Goal: Task Accomplishment & Management: Complete application form

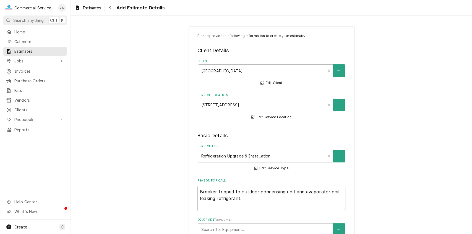
scroll to position [363, 0]
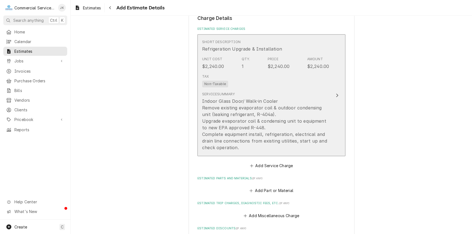
click at [224, 133] on div "Indoor Glass Door/ Walk-in Cooler Remove existing evaporator coil & outdoor con…" at bounding box center [265, 124] width 127 height 53
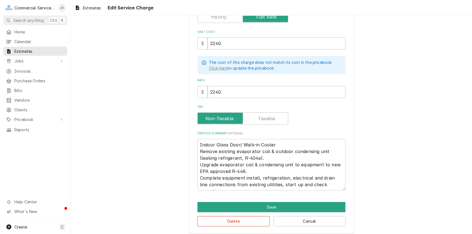
scroll to position [82, 0]
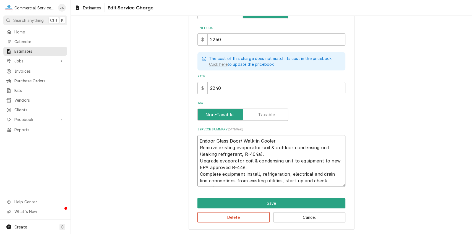
click at [219, 173] on textarea "Indoor Glass Door/ Walk-in Cooler Remove existing evaporator coil & outdoor con…" at bounding box center [272, 161] width 148 height 52
type textarea "x"
type textarea "Indoor Glass Door/ Walk-in Cooler Remove existing evaporator coil & outdoor con…"
type textarea "x"
type textarea "Indoor Glass Door/ Walk-in Cooler Remove existing evaporator coil & outdoor con…"
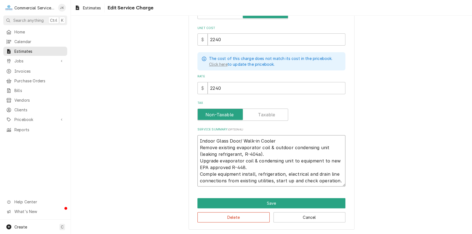
type textarea "x"
type textarea "Indoor Glass Door/ Walk-in Cooler Remove existing evaporator coil & outdoor con…"
type textarea "x"
type textarea "Indoor Glass Door/ Walk-in Cooler Remove existing evaporator coil & outdoor con…"
type textarea "x"
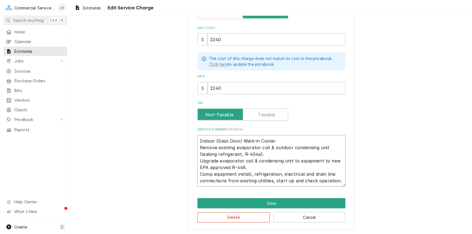
type textarea "Indoor Glass Door/ Walk-in Cooler Remove existing evaporator coil & outdoor con…"
type textarea "x"
type textarea "Indoor Glass Door/ Walk-in Cooler Remove existing evaporator coil & outdoor con…"
type textarea "x"
type textarea "Indoor Glass Door/ Walk-in Cooler Remove existing evaporator coil & outdoor con…"
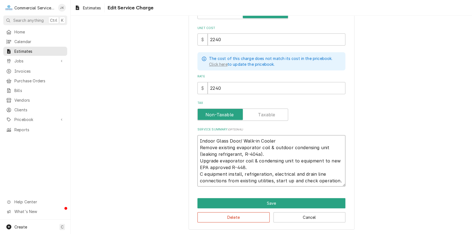
type textarea "x"
type textarea "Indoor Glass Door/ Walk-in Cooler Remove existing evaporator coil & outdoor con…"
type textarea "x"
type textarea "Indoor Glass Door/ Walk-in Cooler Remove existing evaporator coil & outdoor con…"
type textarea "x"
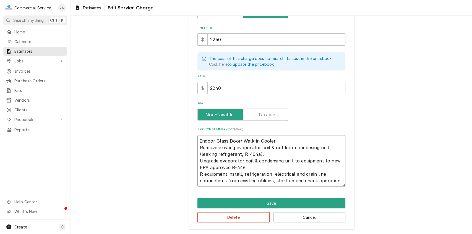
type textarea "Indoor Glass Door/ Walk-in Cooler Remove existing evaporator coil & outdoor con…"
type textarea "x"
type textarea "Indoor Glass Door/ Walk-in Cooler Remove existing evaporator coil & outdoor con…"
type textarea "x"
type textarea "Indoor Glass Door/ Walk-in Cooler Remove existing evaporator coil & outdoor con…"
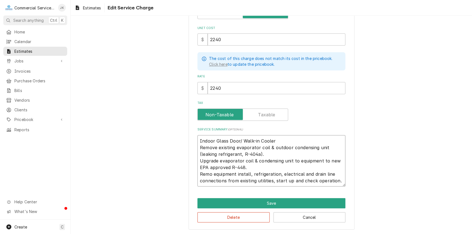
type textarea "x"
type textarea "Indoor Glass Door/ Walk-in Cooler Remove existing evaporator coil & outdoor con…"
type textarea "x"
type textarea "Indoor Glass Door/ Walk-in Cooler Remove existing evaporator coil & outdoor con…"
type textarea "x"
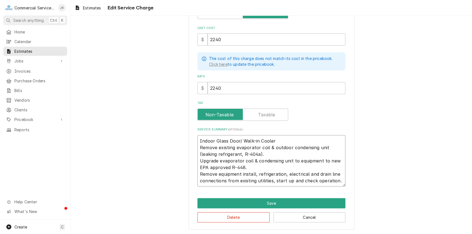
type textarea "Indoor Glass Door/ Walk-in Cooler Remove existing evaporator coil & outdoor con…"
type textarea "x"
type textarea "Indoor Glass Door/ Walk-in Cooler Remove existing evaporator coil & outdoor con…"
type textarea "x"
type textarea "Indoor Glass Door/ Walk-in Cooler Remove existing evaporator coil & outdoor con…"
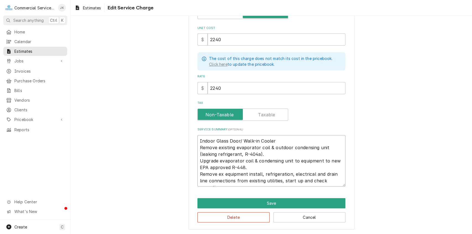
type textarea "x"
type textarea "Indoor Glass Door/ Walk-in Cooler Remove existing evaporator coil & outdoor con…"
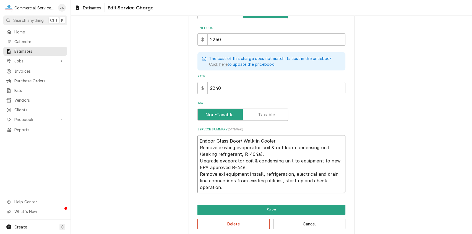
type textarea "x"
type textarea "Indoor Glass Door/ Walk-in Cooler Remove existing evaporator coil & outdoor con…"
type textarea "x"
type textarea "Indoor Glass Door/ Walk-in Cooler Remove existing evaporator coil & outdoor con…"
type textarea "x"
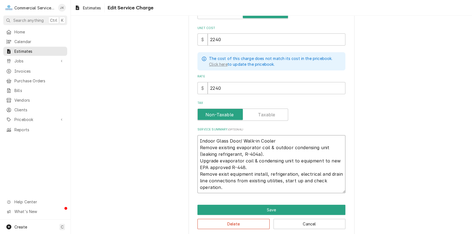
type textarea "Indoor Glass Door/ Walk-in Cooler Remove existing evaporator coil & outdoor con…"
type textarea "x"
type textarea "Indoor Glass Door/ Walk-in Cooler Remove existing evaporator coil & outdoor con…"
type textarea "x"
type textarea "Indoor Glass Door/ Walk-in Cooler Remove existing evaporator coil & outdoor con…"
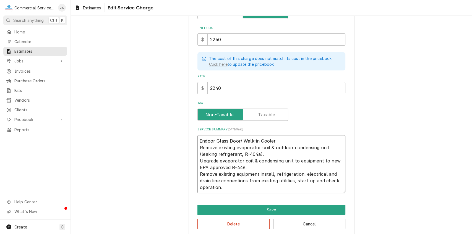
click at [257, 173] on textarea "Indoor Glass Door/ Walk-in Cooler Remove existing evaporator coil & outdoor con…" at bounding box center [272, 164] width 148 height 58
type textarea "x"
type textarea "Indoor Glass Door/ Walk-in Cooler Remove existing evaporator coil & outdoor con…"
type textarea "x"
type textarea "Indoor Glass Door/ Walk-in Cooler Remove existing evaporator coil & outdoor con…"
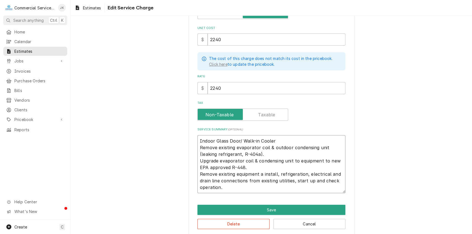
type textarea "x"
type textarea "Indoor Glass Door/ Walk-in Cooler Remove existing evaporator coil & outdoor con…"
type textarea "x"
type textarea "Indoor Glass Door/ Walk-in Cooler Remove existing evaporator coil & outdoor con…"
type textarea "x"
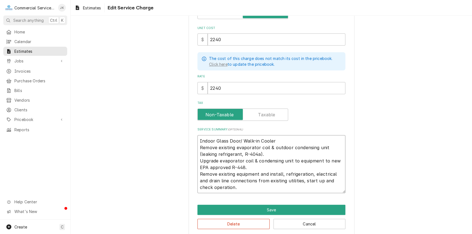
type textarea "Indoor Glass Door/ Walk-in Cooler Remove existing evaporator coil & outdoor con…"
type textarea "x"
type textarea "Indoor Glass Door/ Walk-in Cooler Remove existing evaporator coil & outdoor con…"
type textarea "x"
type textarea "Indoor Glass Door/ Walk-in Cooler Remove existing evaporator coil & outdoor con…"
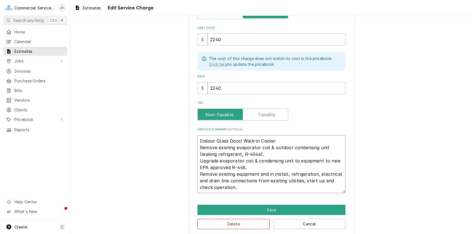
type textarea "x"
type textarea "Indoor Glass Door/ Walk-in Cooler Remove existing evaporator coil & outdoor con…"
type textarea "x"
type textarea "Indoor Glass Door/ Walk-in Cooler Remove existing evaporator coil & outdoor con…"
type textarea "x"
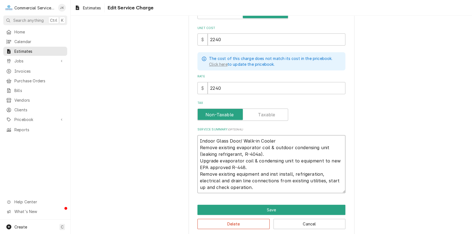
type textarea "Indoor Glass Door/ Walk-in Cooler Remove existing evaporator coil & outdoor con…"
type textarea "x"
type textarea "Indoor Glass Door/ Walk-in Cooler Remove existing evaporator coil & outdoor con…"
type textarea "x"
type textarea "Indoor Glass Door/ Walk-in Cooler Remove existing evaporator coil & outdoor con…"
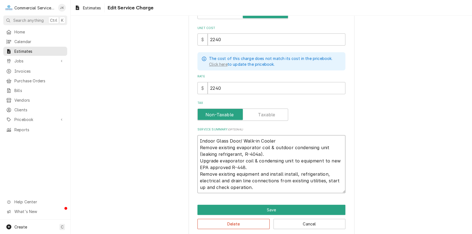
click at [294, 174] on textarea "Indoor Glass Door/ Walk-in Cooler Remove existing evaporator coil & outdoor con…" at bounding box center [272, 164] width 148 height 58
type textarea "x"
type textarea "Indoor Glass Door/ Walk-in Cooler Remove existing evaporator coil & outdoor con…"
type textarea "x"
type textarea "Indoor Glass Door/ Walk-in Cooler Remove existing evaporator coil & outdoor con…"
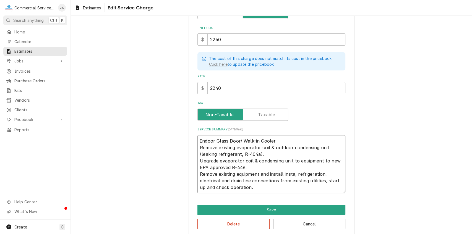
type textarea "x"
type textarea "Indoor Glass Door/ Walk-in Cooler Remove existing evaporator coil & outdoor con…"
type textarea "x"
type textarea "Indoor Glass Door/ Walk-in Cooler Remove existing evaporator coil & outdoor con…"
type textarea "x"
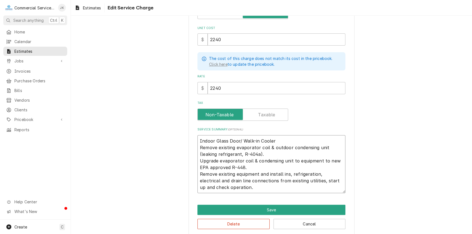
type textarea "Indoor Glass Door/ Walk-in Cooler Remove existing evaporator coil & outdoor con…"
type textarea "x"
type textarea "Indoor Glass Door/ Walk-in Cooler Remove existing evaporator coil & outdoor con…"
type textarea "x"
type textarea "Indoor Glass Door/ Walk-in Cooler Remove existing evaporator coil & outdoor con…"
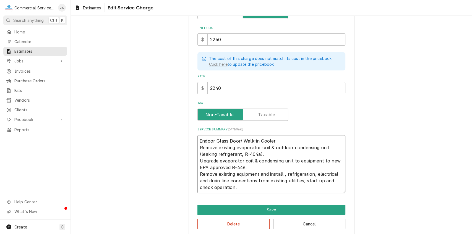
type textarea "x"
type textarea "Indoor Glass Door/ Walk-in Cooler Remove existing evaporator coil & outdoor con…"
type textarea "x"
type textarea "Indoor Glass Door/ Walk-in Cooler Remove existing evaporator coil & outdoor con…"
type textarea "x"
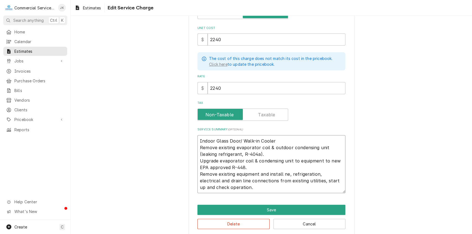
type textarea "Indoor Glass Door/ Walk-in Cooler Remove existing evaporator coil & outdoor con…"
click at [292, 174] on textarea "Indoor Glass Door/ Walk-in Cooler Remove existing evaporator coil & outdoor con…" at bounding box center [272, 164] width 148 height 58
type textarea "x"
type textarea "Indoor Glass Door/ Walk-in Cooler Remove existing evaporator coil & outdoor con…"
click at [319, 173] on textarea "Indoor Glass Door/ Walk-in Cooler Remove existing evaporator coil & outdoor con…" at bounding box center [272, 164] width 148 height 58
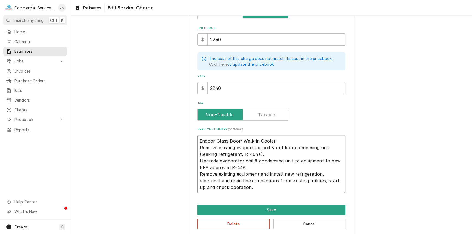
type textarea "x"
type textarea "Indoor Glass Door/ Walk-in Cooler Remove existing evaporator coil & outdoor con…"
type textarea "x"
type textarea "Indoor Glass Door/ Walk-in Cooler Remove existing evaporator coil & outdoor con…"
type textarea "x"
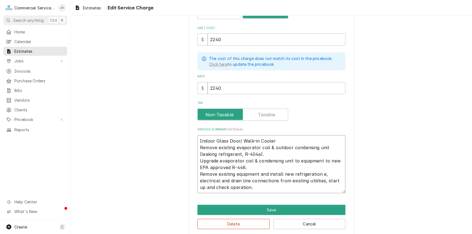
type textarea "Indoor Glass Door/ Walk-in Cooler Remove existing evaporator coil & outdoor con…"
type textarea "x"
type textarea "Indoor Glass Door/ Walk-in Cooler Remove existing evaporator coil & outdoor con…"
type textarea "x"
type textarea "Indoor Glass Door/ Walk-in Cooler Remove existing evaporator coil & outdoor con…"
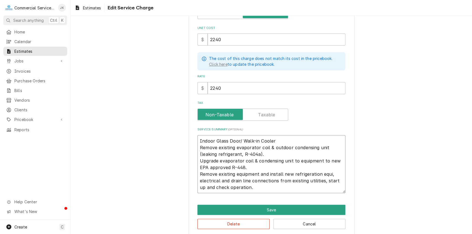
type textarea "x"
type textarea "Indoor Glass Door/ Walk-in Cooler Remove existing evaporator coil & outdoor con…"
type textarea "x"
type textarea "Indoor Glass Door/ Walk-in Cooler Remove existing evaporator coil & outdoor con…"
type textarea "x"
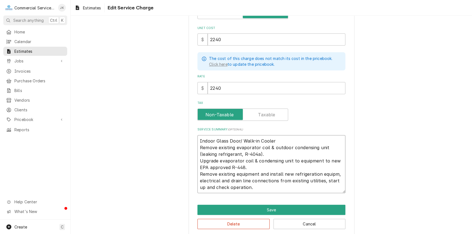
type textarea "Indoor Glass Door/ Walk-in Cooler Remove existing evaporator coil & outdoor con…"
type textarea "x"
type textarea "Indoor Glass Door/ Walk-in Cooler Remove existing evaporator coil & outdoor con…"
type textarea "x"
type textarea "Indoor Glass Door/ Walk-in Cooler Remove existing evaporator coil & outdoor con…"
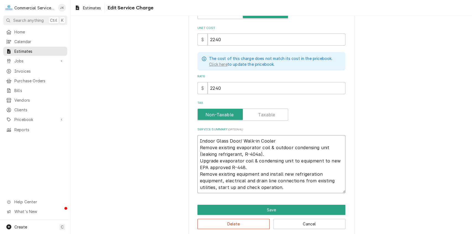
click at [224, 180] on textarea "Indoor Glass Door/ Walk-in Cooler Remove existing evaporator coil & outdoor con…" at bounding box center [272, 164] width 148 height 58
type textarea "x"
type textarea "Indoor Glass Door/ Walk-in Cooler Remove existing evaporator coil & outdoor con…"
type textarea "x"
type textarea "Indoor Glass Door/ Walk-in Cooler Remove existing evaporator coil & outdoor con…"
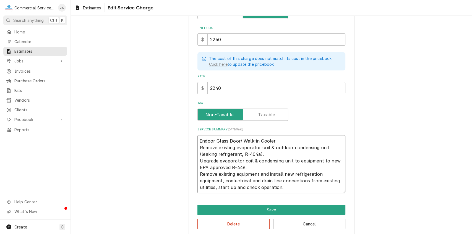
type textarea "x"
type textarea "Indoor Glass Door/ Walk-in Cooler Remove existing evaporator coil & outdoor con…"
type textarea "x"
type textarea "Indoor Glass Door/ Walk-in Cooler Remove existing evaporator coil & outdoor con…"
type textarea "x"
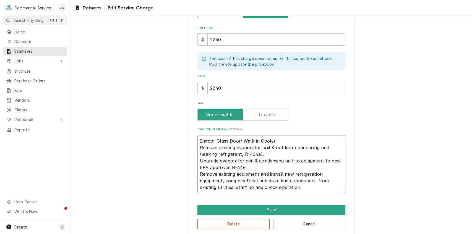
type textarea "Indoor Glass Door/ Walk-in Cooler Remove existing evaporator coil & outdoor con…"
type textarea "x"
type textarea "Indoor Glass Door/ Walk-in Cooler Remove existing evaporator coil & outdoor con…"
type textarea "x"
type textarea "Indoor Glass Door/ Walk-in Cooler Remove existing evaporator coil & outdoor con…"
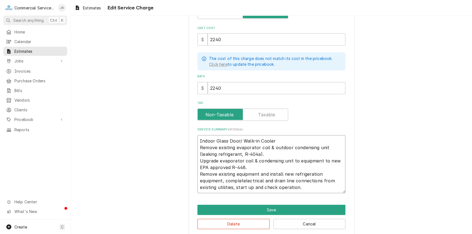
type textarea "x"
type textarea "Indoor Glass Door/ Walk-in Cooler Remove existing evaporator coil & outdoor con…"
type textarea "x"
type textarea "Indoor Glass Door/ Walk-in Cooler Remove existing evaporator coil & outdoor con…"
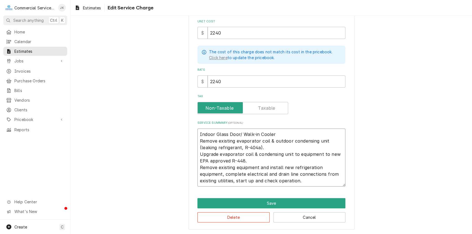
click at [319, 165] on textarea "Indoor Glass Door/ Walk-in Cooler Remove existing evaporator coil & outdoor con…" at bounding box center [272, 158] width 148 height 58
type textarea "x"
type textarea "Indoor Glass Door/ Walk-in Cooler Remove existing evaporator coil & outdoor con…"
type textarea "x"
type textarea "Indoor Glass Door/ Walk-in Cooler Remove existing evaporator coil & outdoor con…"
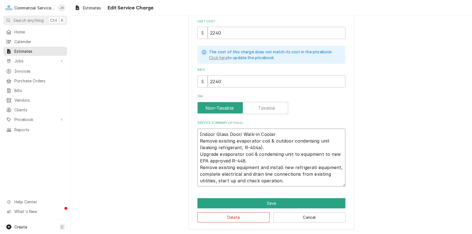
type textarea "x"
type textarea "Indoor Glass Door/ Walk-in Cooler Remove existing evaporator coil & outdoor con…"
type textarea "x"
type textarea "Indoor Glass Door/ Walk-in Cooler Remove existing evaporator coil & outdoor con…"
type textarea "x"
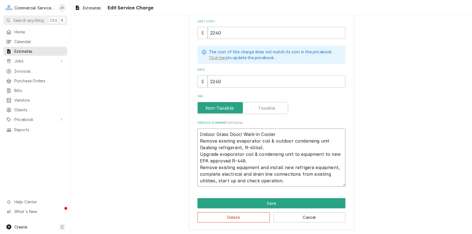
type textarea "Indoor Glass Door/ Walk-in Cooler Remove existing evaporator coil & outdoor con…"
type textarea "x"
type textarea "Indoor Glass Door/ Walk-in Cooler Remove existing evaporator coil & outdoor con…"
type textarea "x"
type textarea "Indoor Glass Door/ Walk-in Cooler Remove existing evaporator coil & outdoor con…"
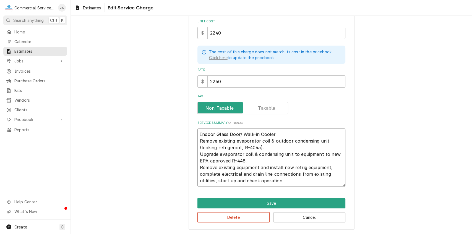
type textarea "x"
type textarea "Indoor Glass Door/ Walk-in Cooler Remove existing evaporator coil & outdoor con…"
type textarea "x"
type textarea "Indoor Glass Door/ Walk-in Cooler Remove existing evaporator coil & outdoor con…"
type textarea "x"
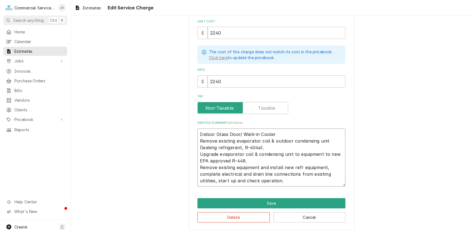
type textarea "Indoor Glass Door/ Walk-in Cooler Remove existing evaporator coil & outdoor con…"
type textarea "x"
type textarea "Indoor Glass Door/ Walk-in Cooler Remove existing evaporator coil & outdoor con…"
type textarea "x"
type textarea "Indoor Glass Door/ Walk-in Cooler Remove existing evaporator coil & outdoor con…"
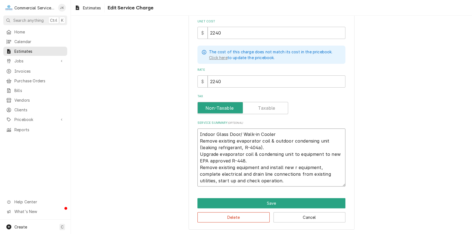
type textarea "x"
type textarea "Indoor Glass Door/ Walk-in Cooler Remove existing evaporator coil & outdoor con…"
type textarea "x"
type textarea "Indoor Glass Door/ Walk-in Cooler Remove existing evaporator coil & outdoor con…"
type textarea "x"
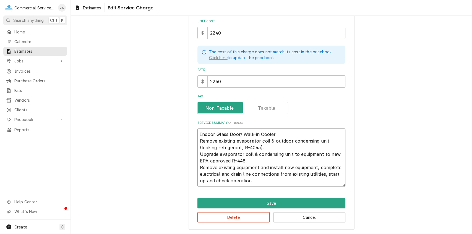
type textarea "Indoor Glass Door/ Walk-in Cooler Remove existing evaporator coil & outdoor con…"
type textarea "x"
type textarea "Indoor Glass Door/ Walk-in Cooler Remove existing evaporator coil & outdoor con…"
type textarea "x"
type textarea "Indoor Glass Door/ Walk-in Cooler Remove existing evaporator coil & outdoor con…"
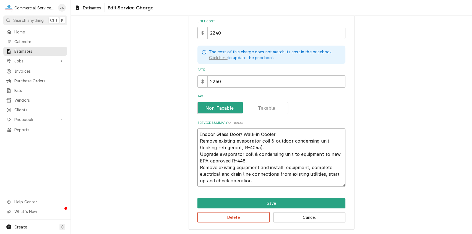
type textarea "x"
type textarea "Indoor Glass Door/ Walk-in Cooler Remove existing evaporator coil & outdoor con…"
type textarea "x"
type textarea "Indoor Glass Door/ Walk-in Cooler Remove existing evaporator coil & outdoor con…"
type textarea "x"
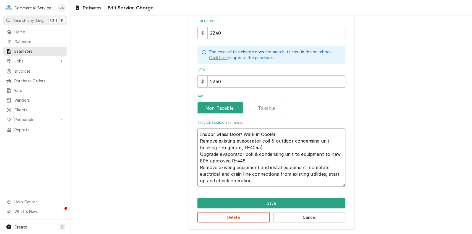
type textarea "Indoor Glass Door/ Walk-in Cooler Remove existing evaporator coil & outdoor con…"
type textarea "x"
type textarea "Indoor Glass Door/ Walk-in Cooler Remove existing evaporator coil & outdoor con…"
type textarea "x"
type textarea "Indoor Glass Door/ Walk-in Cooler Remove existing evaporator coil & outdoor con…"
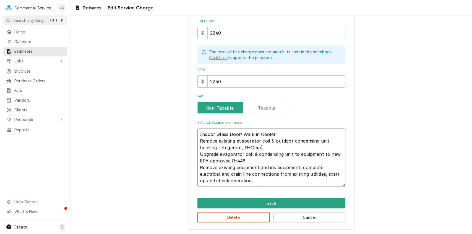
type textarea "x"
type textarea "Indoor Glass Door/ Walk-in Cooler Remove existing evaporator coil & outdoor con…"
type textarea "x"
type textarea "Indoor Glass Door/ Walk-in Cooler Remove existing evaporator coil & outdoor con…"
type textarea "x"
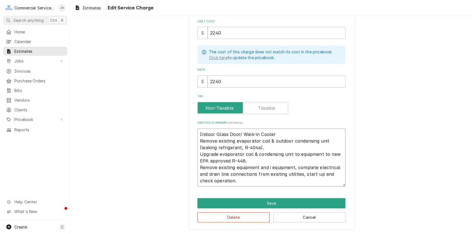
type textarea "Indoor Glass Door/ Walk-in Cooler Remove existing evaporator coil & outdoor con…"
type textarea "x"
type textarea "Indoor Glass Door/ Walk-in Cooler Remove existing evaporator coil & outdoor con…"
type textarea "x"
type textarea "Indoor Glass Door/ Walk-in Cooler Remove existing evaporator coil & outdoor con…"
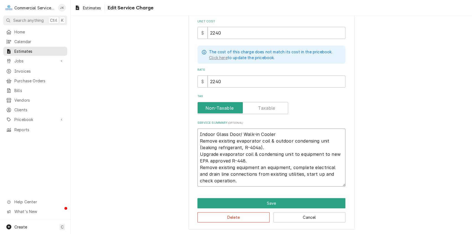
type textarea "x"
type textarea "Indoor Glass Door/ Walk-in Cooler Remove existing evaporator coil & outdoor con…"
type textarea "x"
type textarea "Indoor Glass Door/ Walk-in Cooler Remove existing evaporator coil & outdoor con…"
type textarea "x"
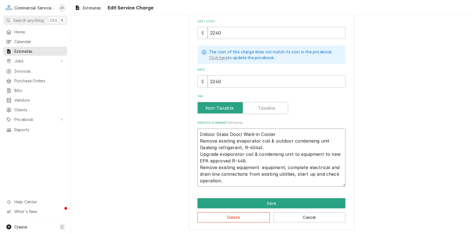
type textarea "Indoor Glass Door/ Walk-in Cooler Remove existing evaporator coil & outdoor con…"
type textarea "x"
type textarea "Indoor Glass Door/ Walk-in Cooler Remove existing evaporator coil & outdoor con…"
type textarea "x"
type textarea "Indoor Glass Door/ Walk-in Cooler Remove existing evaporator coil & outdoor con…"
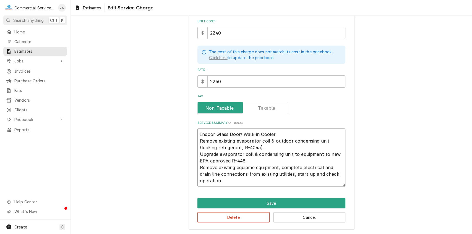
type textarea "x"
type textarea "Indoor Glass Door/ Walk-in Cooler Remove existing evaporator coil & outdoor con…"
type textarea "x"
type textarea "Indoor Glass Door/ Walk-in Cooler Remove existing evaporator coil & outdoor con…"
type textarea "x"
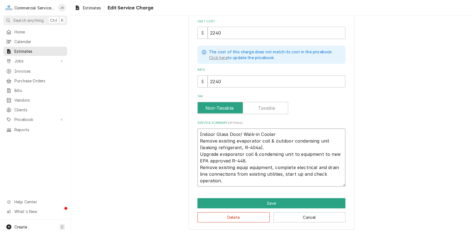
type textarea "Indoor Glass Door/ Walk-in Cooler Remove existing evaporator coil & outdoor con…"
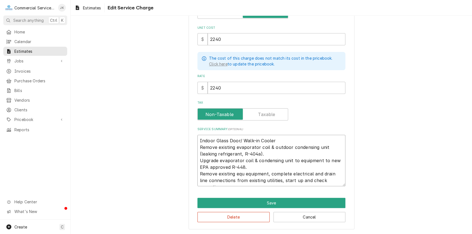
scroll to position [82, 0]
click at [225, 173] on textarea "Indoor Glass Door/ Walk-in Cooler Remove existing evaporator coil & outdoor con…" at bounding box center [272, 161] width 148 height 52
click at [201, 173] on textarea "Indoor Glass Door/ Walk-in Cooler Remove existing evaporator coil & outdoor con…" at bounding box center [272, 161] width 148 height 52
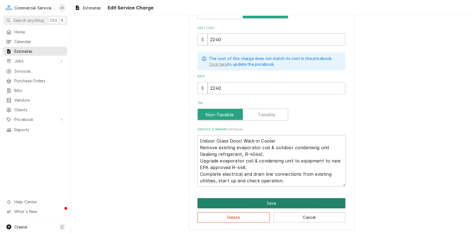
click at [275, 201] on button "Save" at bounding box center [272, 203] width 148 height 10
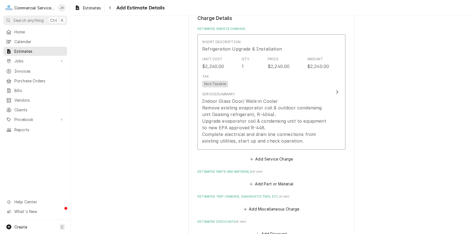
scroll to position [356, 0]
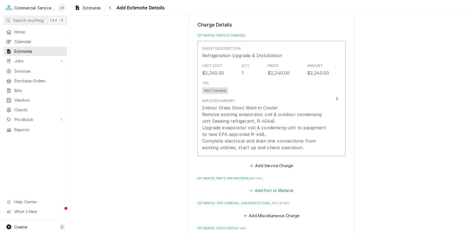
click at [262, 192] on button "Add Part or Material" at bounding box center [272, 191] width 46 height 8
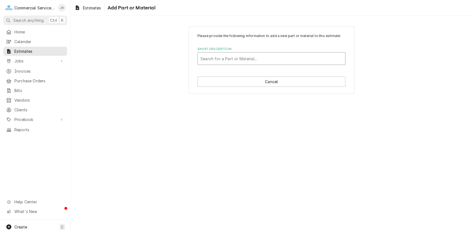
click at [201, 57] on input "Short Description" at bounding box center [201, 58] width 1 height 9
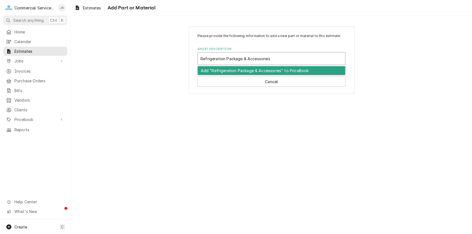
click at [255, 69] on div "Add "Refrigeration Package & Accessories" to PriceBook" at bounding box center [272, 70] width 148 height 9
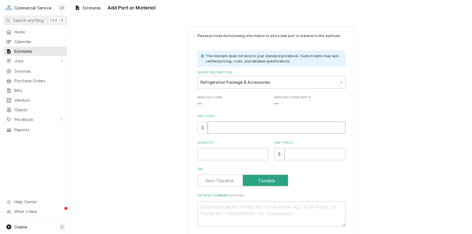
click at [218, 127] on input "Unit Cost" at bounding box center [277, 128] width 138 height 12
click at [213, 157] on input "Quantity" at bounding box center [233, 154] width 71 height 12
click at [295, 156] on input "Unit Price" at bounding box center [315, 154] width 61 height 12
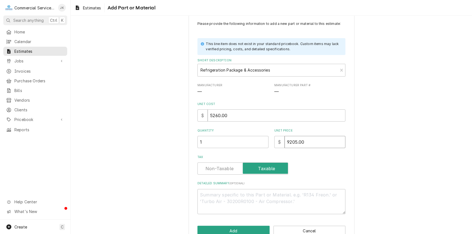
scroll to position [26, 0]
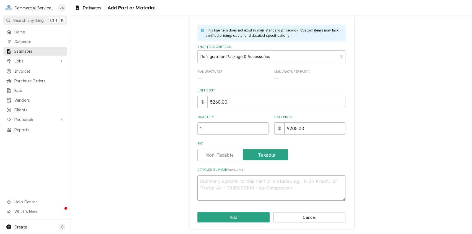
click at [208, 180] on textarea "Detailed Summary ( optional )" at bounding box center [272, 188] width 148 height 25
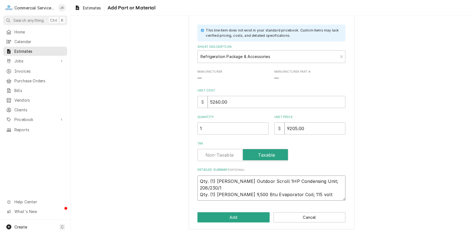
click at [292, 188] on textarea "Qty. (1) Bohn Outdoor Scroll 1HP Condensing Unit; 208/230/1 Qty. (1) Bohn 9,500…" at bounding box center [272, 188] width 148 height 25
click at [306, 189] on textarea "Qty. (1) Bohn Outdoor Scroll 1HP Condensing Unit; 208/230/1 Qty. (1) Bohn 9,500…" at bounding box center [272, 188] width 148 height 25
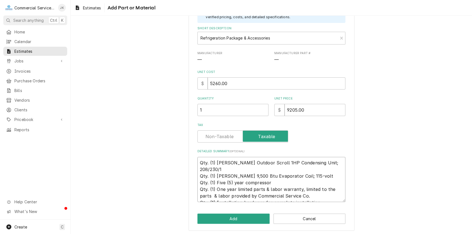
scroll to position [46, 0]
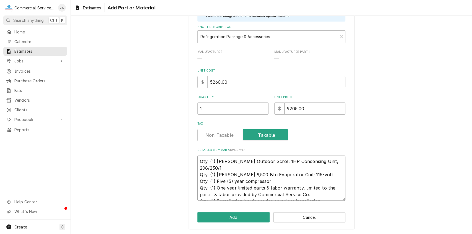
click at [243, 174] on textarea "Qty. (1) Bohn Outdoor Scroll 1HP Condensing Unit; 208/230/1 Qty. (1) Bohn 9,500…" at bounding box center [272, 178] width 148 height 45
click at [291, 174] on textarea "Qty. (1) Bohn Outdoor Scroll 1HP Condensing Unit; 208/230/1 Qty. (1) Bohn 9,500…" at bounding box center [272, 178] width 148 height 45
click at [240, 216] on button "Add" at bounding box center [234, 218] width 72 height 10
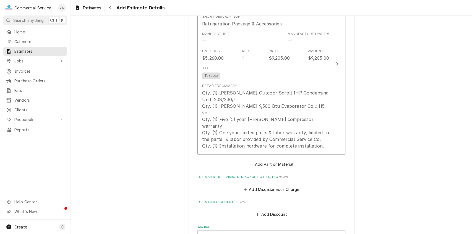
scroll to position [588, 0]
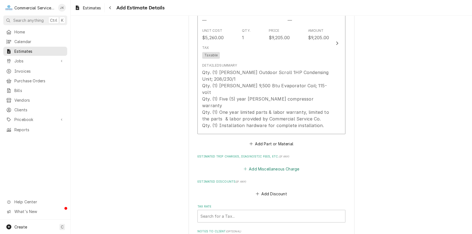
click at [265, 165] on button "Add Miscellaneous Charge" at bounding box center [272, 169] width 58 height 8
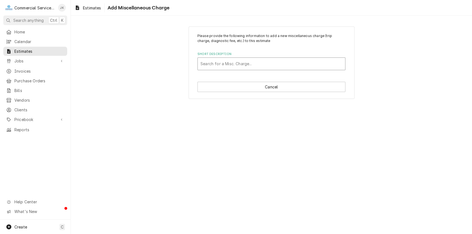
click at [209, 66] on div "Short Description" at bounding box center [272, 64] width 142 height 10
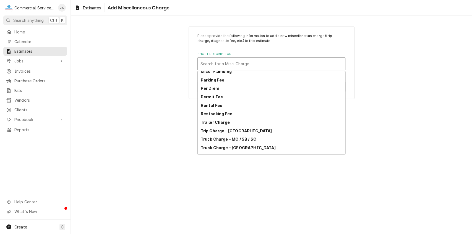
scroll to position [50, 0]
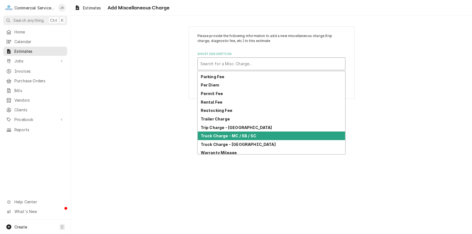
click at [211, 133] on div "Truck Charge - MC / SB / SC" at bounding box center [272, 136] width 148 height 9
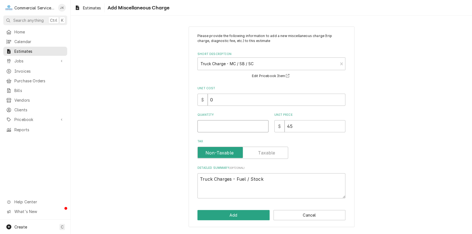
click at [205, 123] on input "Quantity" at bounding box center [233, 126] width 71 height 12
click at [231, 214] on button "Add" at bounding box center [234, 215] width 72 height 10
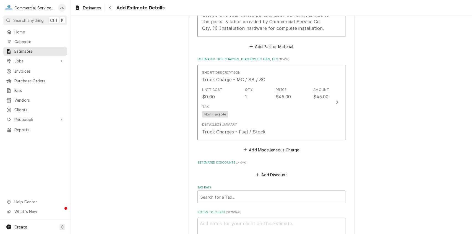
scroll to position [743, 0]
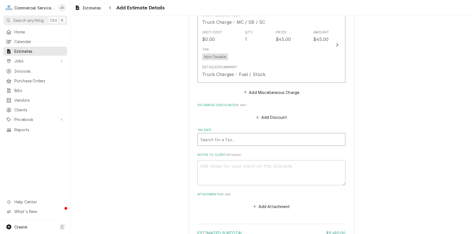
click at [215, 135] on div "Tax Rate" at bounding box center [272, 140] width 142 height 10
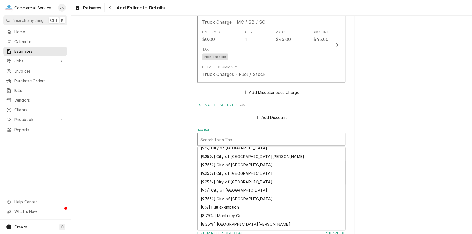
scroll to position [138, 0]
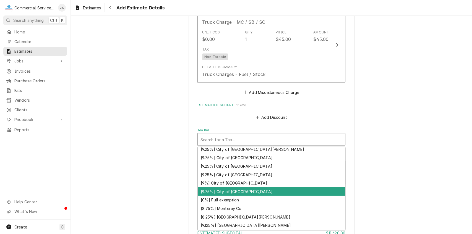
click at [234, 188] on div "[9.75%] City of Watsonville" at bounding box center [272, 192] width 148 height 9
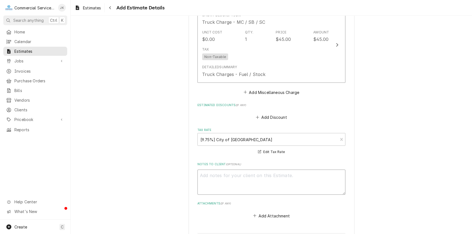
click at [208, 170] on textarea "Notes to Client ( optional )" at bounding box center [272, 182] width 148 height 25
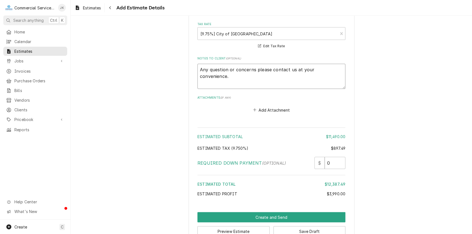
scroll to position [850, 0]
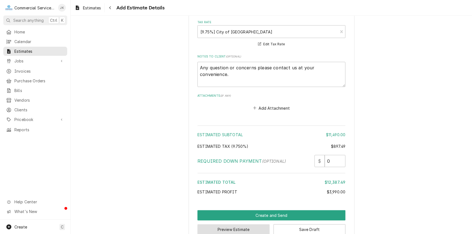
click at [238, 225] on button "Preview Estimate" at bounding box center [234, 230] width 72 height 10
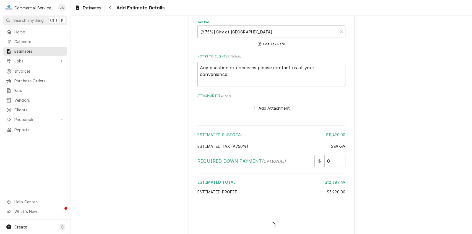
scroll to position [847, 0]
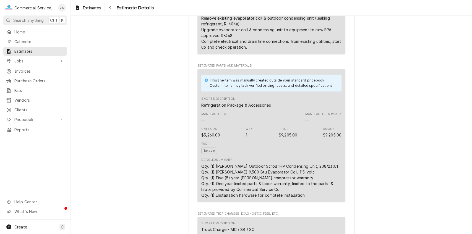
scroll to position [319, 0]
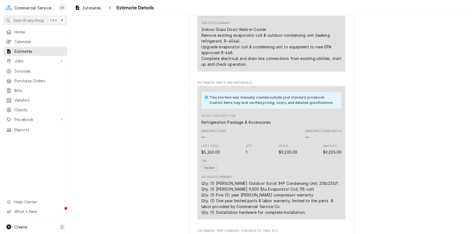
click at [217, 63] on div "Indoor Glass Door/ Walk-in Cooler Remove existing evaporator coil & outdoor con…" at bounding box center [271, 47] width 140 height 41
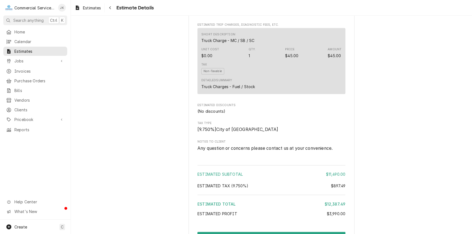
scroll to position [583, 0]
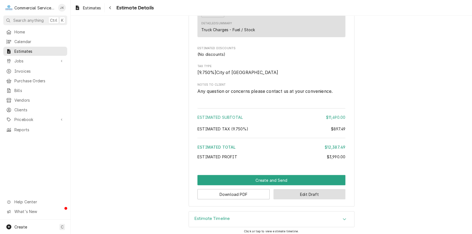
click at [314, 200] on button "Edit Draft" at bounding box center [310, 194] width 72 height 10
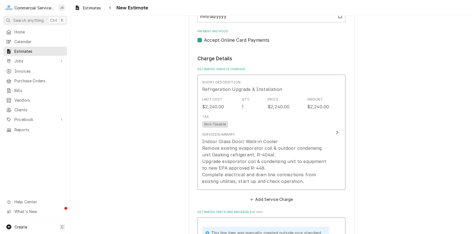
scroll to position [357, 0]
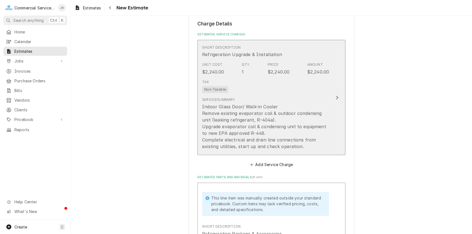
click at [222, 126] on div "Indoor Glass Door/ Walk-in Cooler Remove existing evaporator coil & outdoor con…" at bounding box center [265, 127] width 127 height 46
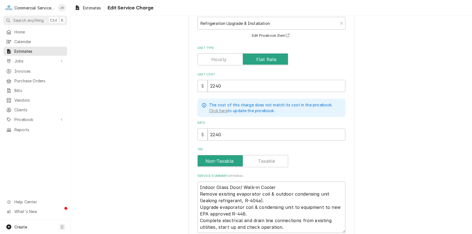
scroll to position [82, 0]
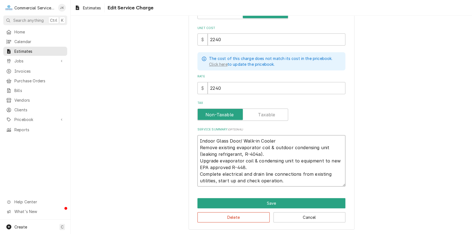
click at [218, 160] on textarea "Indoor Glass Door/ Walk-in Cooler Remove existing evaporator coil & outdoor con…" at bounding box center [272, 161] width 148 height 52
type textarea "x"
type textarea "Indoor Glass Door/ Walk-in Cooler Remove existing evaporator coil & outdoor con…"
type textarea "x"
type textarea "Indoor Glass Door/ Walk-in Cooler Remove existing evaporator coil & outdoor con…"
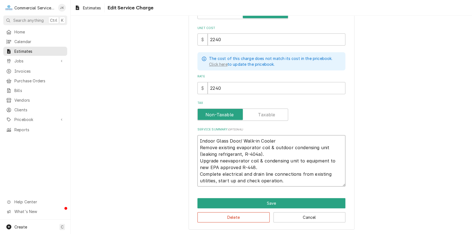
type textarea "x"
type textarea "Indoor Glass Door/ Walk-in Cooler Remove existing evaporator coil & outdoor con…"
type textarea "x"
type textarea "Indoor Glass Door/ Walk-in Cooler Remove existing evaporator coil & outdoor con…"
click at [266, 160] on textarea "Indoor Glass Door/ Walk-in Cooler Remove existing evaporator coil & outdoor con…" at bounding box center [272, 161] width 148 height 52
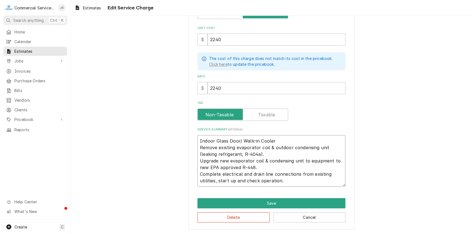
type textarea "x"
type textarea "Indoor Glass Door/ Walk-in Cooler Remove existing evaporator coil & outdoor con…"
type textarea "x"
type textarea "Indoor Glass Door/ Walk-in Cooler Remove existing evaporator coil & outdoor con…"
type textarea "x"
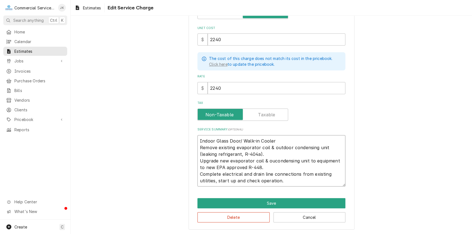
type textarea "Indoor Glass Door/ Walk-in Cooler Remove existing evaporator coil & outdoor con…"
type textarea "x"
type textarea "Indoor Glass Door/ Walk-in Cooler Remove existing evaporator coil & outdoor con…"
type textarea "x"
type textarea "Indoor Glass Door/ Walk-in Cooler Remove existing evaporator coil & outdoor con…"
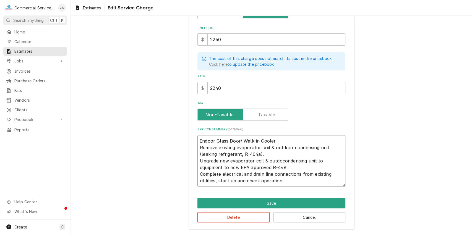
type textarea "x"
type textarea "Indoor Glass Door/ Walk-in Cooler Remove existing evaporator coil & outdoor con…"
type textarea "x"
type textarea "Indoor Glass Door/ Walk-in Cooler Remove existing evaporator coil & outdoor con…"
type textarea "x"
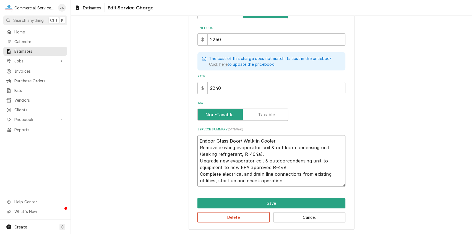
type textarea "Indoor Glass Door/ Walk-in Cooler Remove existing evaporator coil & outdoor con…"
click at [324, 159] on textarea "Indoor Glass Door/ Walk-in Cooler Remove existing evaporator coil & outdoor con…" at bounding box center [272, 161] width 148 height 52
type textarea "x"
type textarea "Indoor Glass Door/ Walk-in Cooler Remove existing evaporator coil & outdoor con…"
type textarea "x"
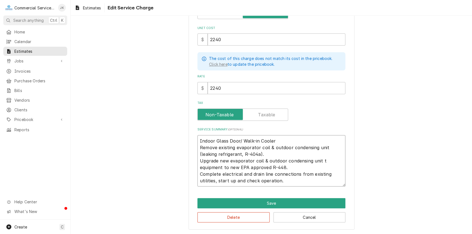
type textarea "Indoor Glass Door/ Walk-in Cooler Remove existing evaporator coil & outdoor con…"
click at [227, 159] on textarea "Indoor Glass Door/ Walk-in Cooler Remove existing evaporator coil & outdoor con…" at bounding box center [272, 161] width 148 height 52
click at [218, 159] on textarea "Indoor Glass Door/ Walk-in Cooler Remove existing evaporator coil & outdoor con…" at bounding box center [272, 161] width 148 height 52
type textarea "x"
type textarea "Indoor Glass Door/ Walk-in Cooler Remove existing evaporator coil & outdoor con…"
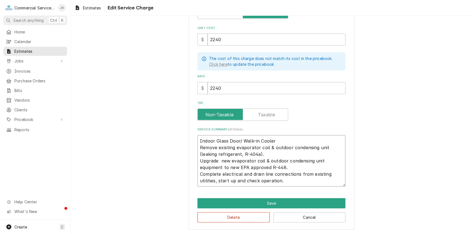
type textarea "x"
type textarea "Indoor Glass Door/ Walk-in Cooler Remove existing evaporator coil & outdoor con…"
type textarea "x"
type textarea "Indoor Glass Door/ Walk-in Cooler Remove existing evaporator coil & outdoor con…"
type textarea "x"
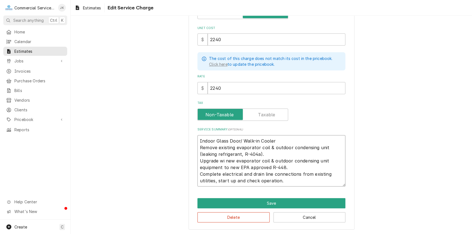
type textarea "Indoor Glass Door/ Walk-in Cooler Remove existing evaporator coil & outdoor con…"
type textarea "x"
type textarea "Indoor Glass Door/ Walk-in Cooler Remove existing evaporator coil & outdoor con…"
type textarea "x"
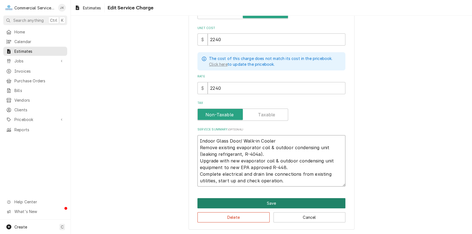
type textarea "Indoor Glass Door/ Walk-in Cooler Remove existing evaporator coil & outdoor con…"
click at [280, 204] on button "Save" at bounding box center [272, 203] width 148 height 10
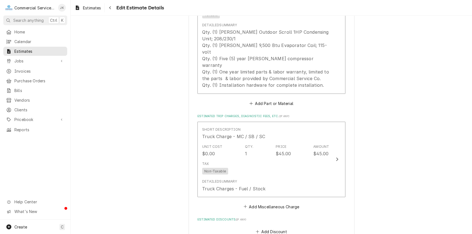
scroll to position [719, 0]
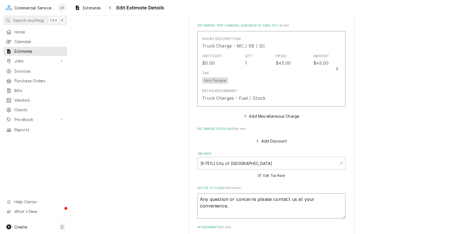
click at [210, 193] on textarea "Any question or concerns please contact us at your convenience." at bounding box center [272, 205] width 148 height 25
click at [341, 193] on textarea "Any question or concerns please contact us at your convenience." at bounding box center [272, 205] width 148 height 25
type textarea "x"
type textarea "Any question or concerns please contact us at your convenience."
type textarea "x"
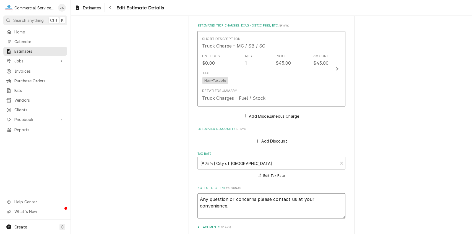
type textarea "Any question or concerns please contact us at your convenience. R"
type textarea "x"
type textarea "Any question or concerns please contact us at your convenience. Re"
type textarea "x"
type textarea "Any question or concerns please contact us at your convenience. Res"
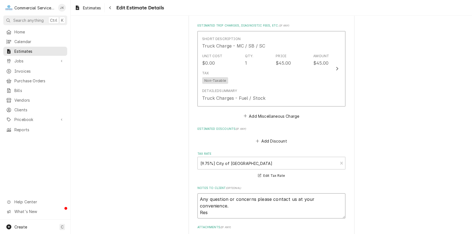
type textarea "x"
type textarea "Any question or concerns please contact us at your convenience. Resp"
type textarea "x"
type textarea "Any question or concerns please contact us at your convenience. Respe"
type textarea "x"
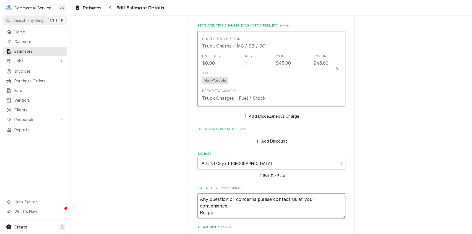
type textarea "Any question or concerns please contact us at your convenience. Respec"
type textarea "x"
type textarea "Any question or concerns please contact us at your convenience. Respect"
type textarea "x"
type textarea "Any question or concerns please contact us at your convenience. Respectf"
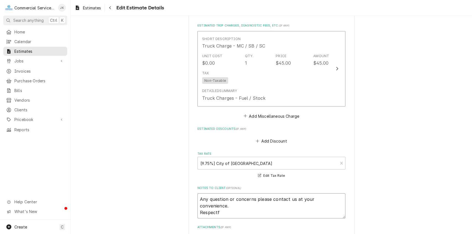
type textarea "x"
type textarea "Any question or concerns please contact us at your convenience. Respectfu"
type textarea "x"
type textarea "Any question or concerns please contact us at your convenience. Respectful"
type textarea "x"
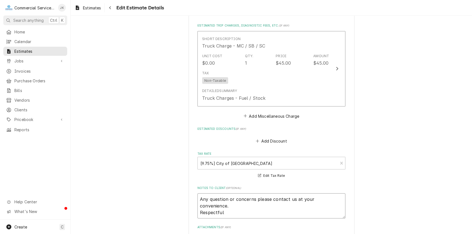
type textarea "Any question or concerns please contact us at your convenience. Respectfull"
type textarea "x"
type textarea "Any question or concerns please contact us at your convenience. Respectfully"
type textarea "x"
type textarea "Any question or concerns please contact us at your convenience. Respectfully,"
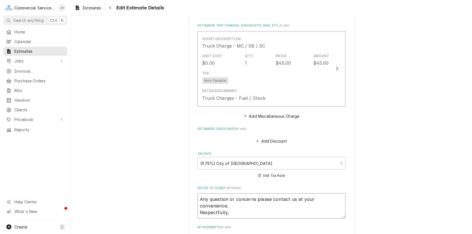
type textarea "x"
type textarea "Any question or concerns please contact us at your convenience. Respectfully,"
type textarea "x"
type textarea "Any question or concerns please contact us at your convenience. Respectfully, J"
type textarea "x"
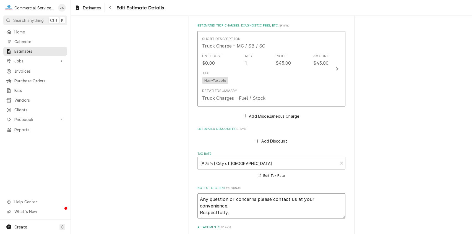
type textarea "Any question or concerns please contact us at your convenience. Respectfully, Jo"
type textarea "x"
type textarea "Any question or concerns please contact us at your convenience. Respectfully, J…"
type textarea "x"
type textarea "Any question or concerns please contact us at your convenience. Respectfully, J…"
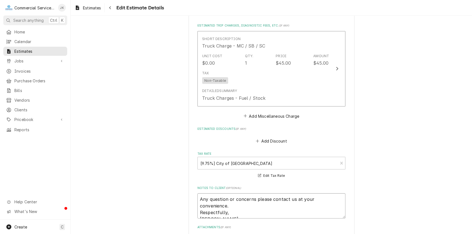
type textarea "x"
type textarea "Any question or concerns please contact us at your convenience. Respectfully, J…"
type textarea "x"
type textarea "Any question or concerns please contact us at your convenience. Respectfully, J…"
type textarea "x"
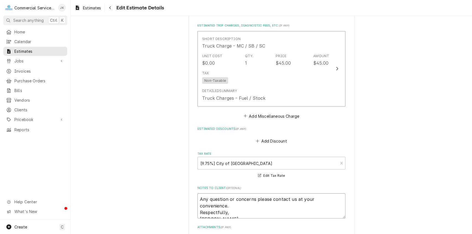
type textarea "Any question or concerns please contact us at your convenience. Respectfully, J…"
type textarea "x"
type textarea "Any question or concerns please contact us at your convenience. Respectfully, […"
type textarea "x"
type textarea "Any question or concerns please contact us at your convenience. Respectfully, […"
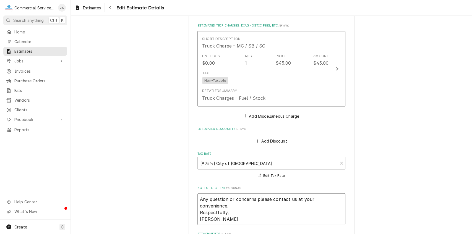
type textarea "x"
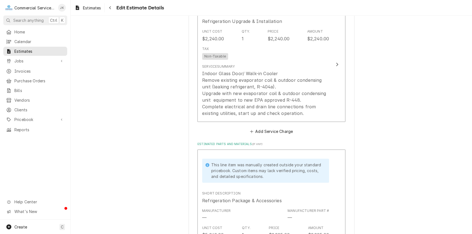
scroll to position [348, 0]
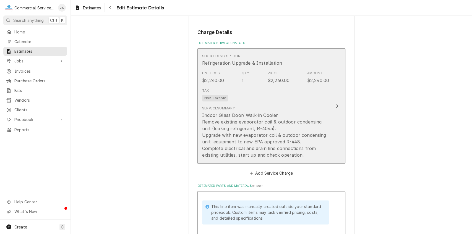
type textarea "Any question or concerns please contact us at your convenience. Respectfully, […"
click at [327, 121] on div "Indoor Glass Door/ Walk-in Cooler Remove existing evaporator coil & outdoor con…" at bounding box center [265, 135] width 127 height 46
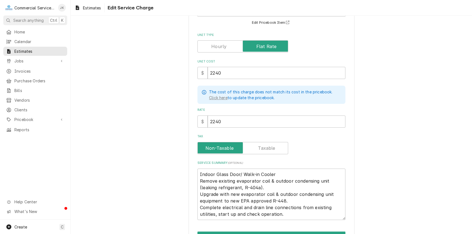
scroll to position [50, 0]
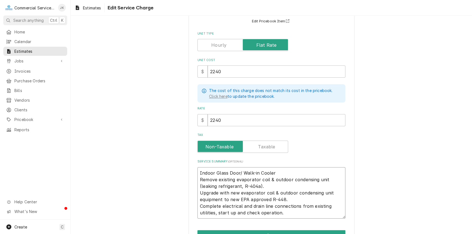
click at [327, 179] on textarea "Indoor Glass Door/ Walk-in Cooler Remove existing evaporator coil & outdoor con…" at bounding box center [272, 193] width 148 height 52
type textarea "x"
type textarea "Indoor Glass Door/ Walk-in Cooler Remove existing evaporator coil & outdoor con…"
type textarea "x"
type textarea "Indoor Glass Door/ Walk-in Cooler Remove existing evaporator coil & outdoor con…"
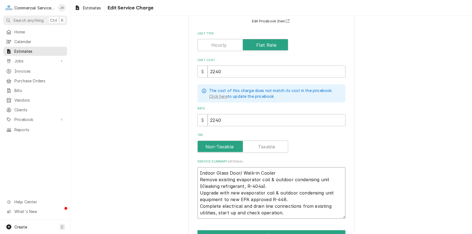
type textarea "x"
type textarea "Indoor Glass Door/ Walk-in Cooler Remove existing evaporator coil & outdoor con…"
type textarea "x"
type textarea "Indoor Glass Door/ Walk-in Cooler Remove existing evaporator coil & outdoor con…"
type textarea "x"
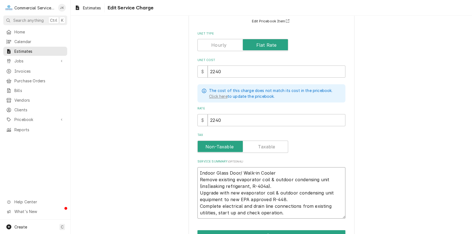
type textarea "Indoor Glass Door/ Walk-in Cooler Remove existing evaporator coil & outdoor con…"
type textarea "x"
type textarea "Indoor Glass Door/ Walk-in Cooler Remove existing evaporator coil & outdoor con…"
type textarea "x"
type textarea "Indoor Glass Door/ Walk-in Cooler Remove existing evaporator coil & outdoor con…"
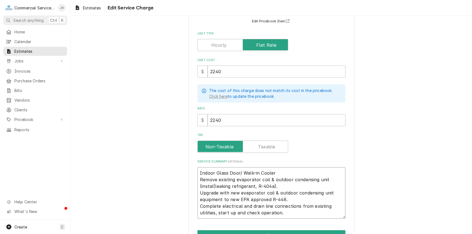
type textarea "x"
type textarea "Indoor Glass Door/ Walk-in Cooler Remove existing evaporator coil & outdoor con…"
type textarea "x"
type textarea "Indoor Glass Door/ Walk-in Cooler Remove existing evaporator coil & outdoor con…"
type textarea "x"
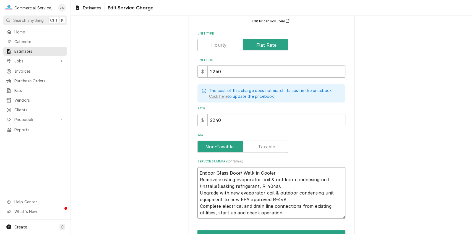
type textarea "Indoor Glass Door/ Walk-in Cooler Remove existing evaporator coil & outdoor con…"
type textarea "x"
type textarea "Indoor Glass Door/ Walk-in Cooler Remove existing evaporator coil & outdoor con…"
type textarea "x"
type textarea "Indoor Glass Door/ Walk-in Cooler Remove existing evaporator coil & outdoor con…"
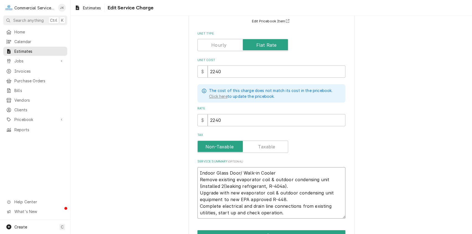
type textarea "x"
type textarea "Indoor Glass Door/ Walk-in Cooler Remove existing evaporator coil & outdoor con…"
type textarea "x"
type textarea "Indoor Glass Door/ Walk-in Cooler Remove existing evaporator coil & outdoor con…"
type textarea "x"
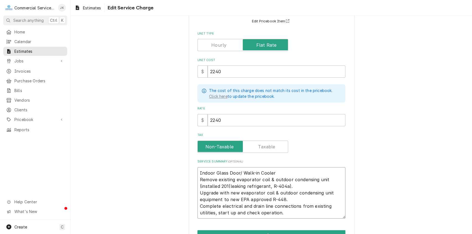
type textarea "Indoor Glass Door/ Walk-in Cooler Remove existing evaporator coil & outdoor con…"
type textarea "x"
type textarea "Indoor Glass Door/ Walk-in Cooler Remove existing evaporator coil & outdoor con…"
type textarea "x"
type textarea "Indoor Glass Door/ Walk-in Cooler Remove existing evaporator coil & outdoor con…"
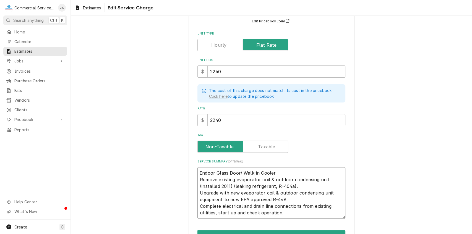
type textarea "x"
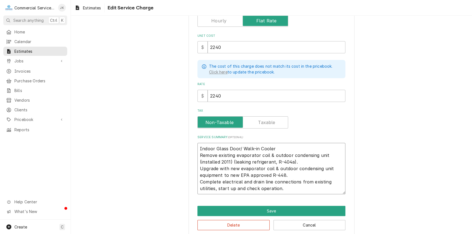
scroll to position [82, 0]
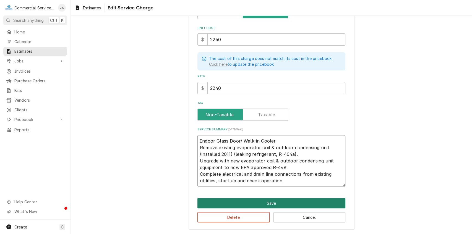
type textarea "Indoor Glass Door/ Walk-in Cooler Remove existing evaporator coil & outdoor con…"
click at [270, 204] on button "Save" at bounding box center [272, 203] width 148 height 10
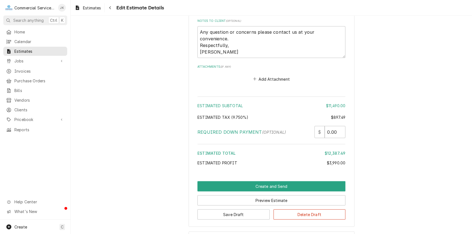
scroll to position [897, 0]
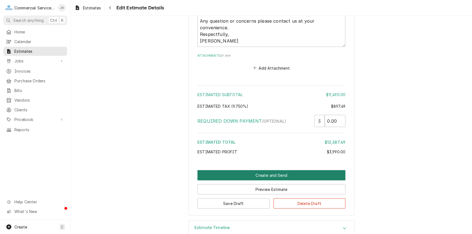
click at [261, 170] on button "Create and Send" at bounding box center [272, 175] width 148 height 10
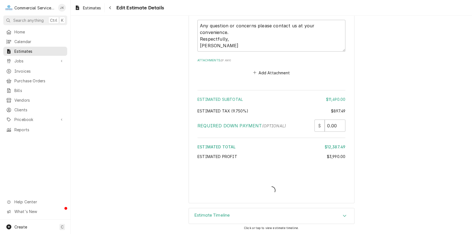
scroll to position [880, 0]
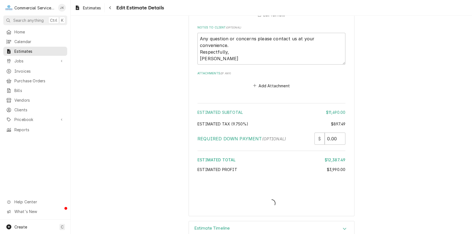
type textarea "x"
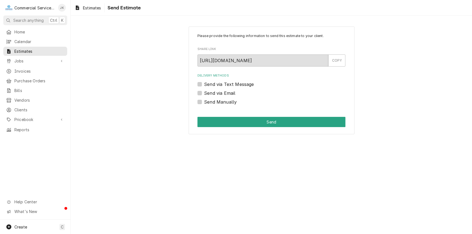
click at [204, 92] on label "Send via Email" at bounding box center [219, 93] width 31 height 7
click at [204, 92] on input "Send via Email" at bounding box center [278, 96] width 148 height 12
checkbox input "true"
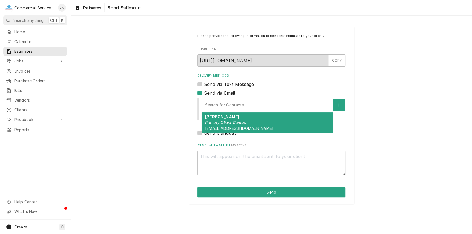
click at [235, 104] on div "Delivery Methods" at bounding box center [267, 105] width 125 height 10
click at [230, 120] on em "Primary Client Contact" at bounding box center [226, 122] width 43 height 5
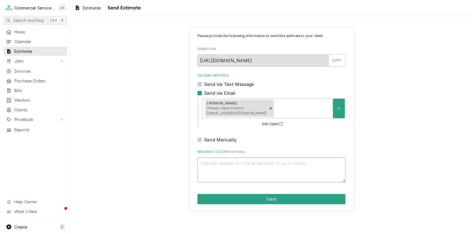
click at [216, 162] on textarea "Message to Client ( optional )" at bounding box center [272, 170] width 148 height 25
type textarea "x"
type textarea "N"
type textarea "x"
type textarea "Ni"
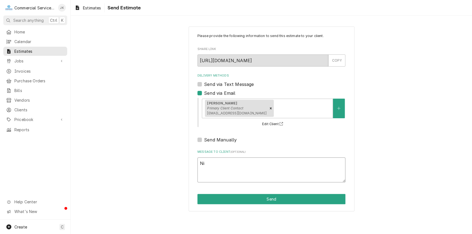
type textarea "x"
type textarea "Nic"
type textarea "x"
type textarea "Nick"
type textarea "x"
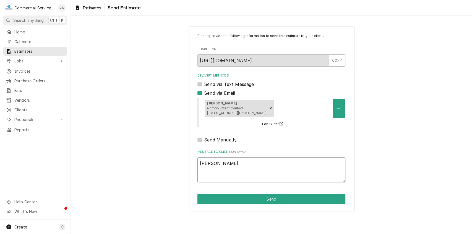
type textarea "Nick,"
type textarea "x"
type textarea "Nick,"
type textarea "x"
type textarea "Nick, P"
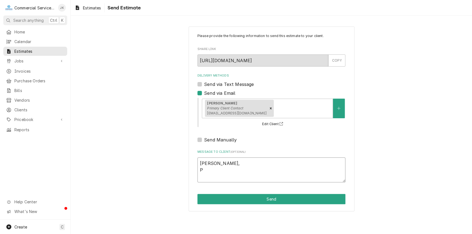
type textarea "x"
type textarea "Nick, Pl"
type textarea "x"
type textarea "Nick, Ple"
type textarea "x"
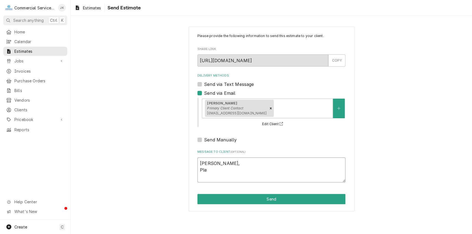
type textarea "Nick, Plea"
type textarea "x"
type textarea "Nick, Pleas"
type textarea "x"
type textarea "Nick, Please"
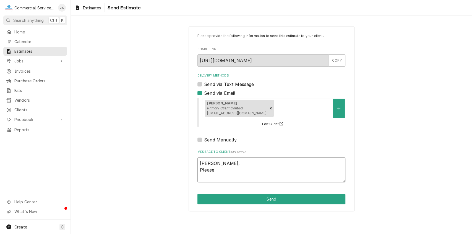
type textarea "x"
type textarea "Nick, Please"
type textarea "x"
type textarea "Nick, Please r"
type textarea "x"
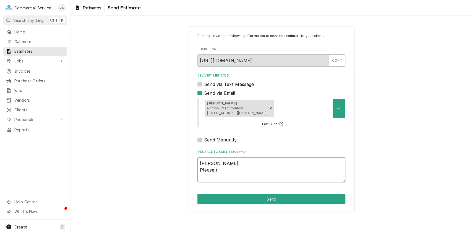
type textarea "Nick, Please re"
type textarea "x"
type textarea "Nick, Please rev"
type textarea "x"
type textarea "Nick, Please revi"
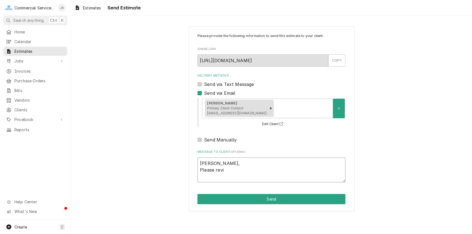
type textarea "x"
type textarea "Nick, Please revie"
type textarea "x"
type textarea "Nick, Please review"
type textarea "x"
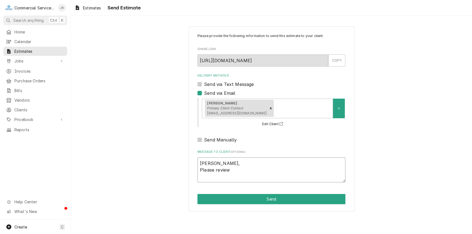
type textarea "Nick, Please review"
type textarea "x"
type textarea "Nick, Please review e"
type textarea "x"
type textarea "Nick, Please review es"
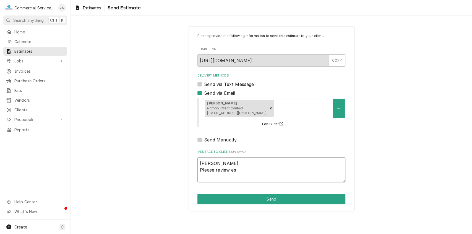
type textarea "x"
type textarea "Nick, Please review est"
type textarea "x"
type textarea "Nick, Please review esti"
type textarea "x"
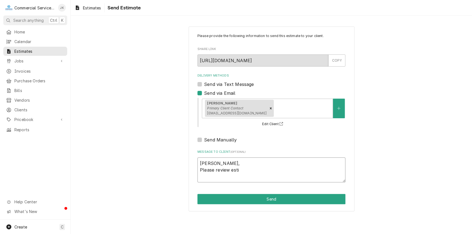
type textarea "Nick, Please review estim"
type textarea "x"
type textarea "Nick, Please review estima"
type textarea "x"
type textarea "Nick, Please review estimat"
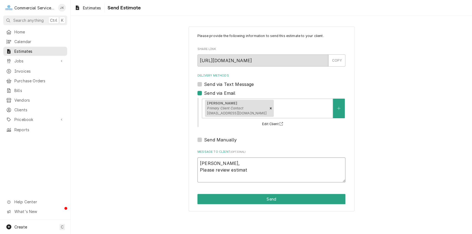
type textarea "x"
type textarea "Nick, Please review estimate"
type textarea "x"
type textarea "Nick, Please review estimate"
type textarea "x"
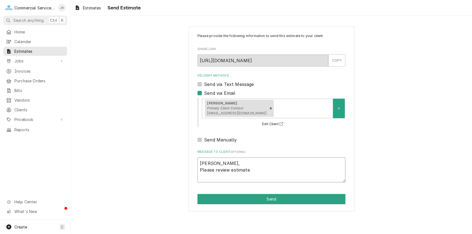
type textarea "Nick, Please review estimate u"
type textarea "x"
type textarea "Nick, Please review estimate"
type textarea "x"
type textarea "Nick, Please review estimate t"
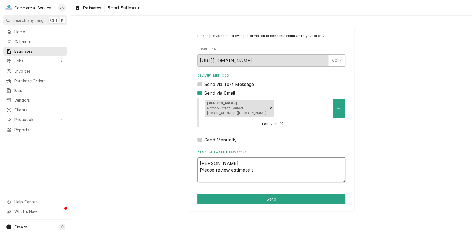
type textarea "x"
type textarea "Nick, Please review estimate to"
type textarea "x"
type textarea "Nick, Please review estimate to"
type textarea "x"
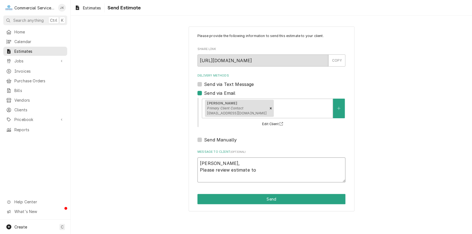
type textarea "Nick, Please review estimate to u"
type textarea "x"
type textarea "Nick, Please review estimate to up"
type textarea "x"
type textarea "Nick, Please review estimate to upg"
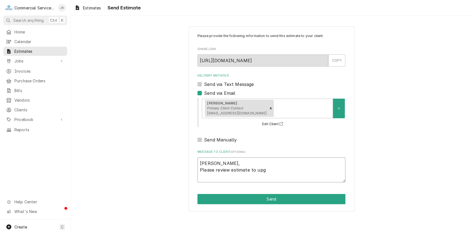
type textarea "x"
type textarea "Nick, Please review estimate to upgr"
type textarea "x"
type textarea "Nick, Please review estimate to upgra"
type textarea "x"
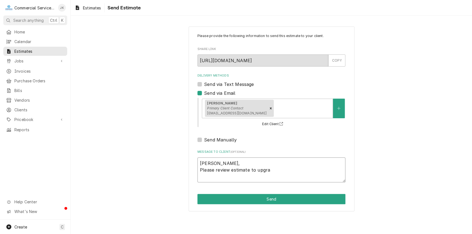
type textarea "Nick, Please review estimate to upgrad"
type textarea "x"
type textarea "Nick, Please review estimate to upgrade"
type textarea "x"
type textarea "Nick, Please review estimate to upgrade"
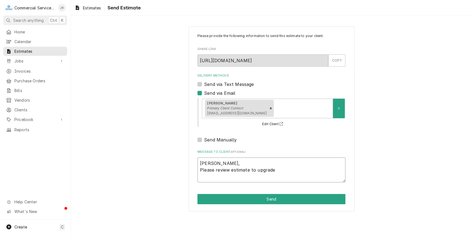
type textarea "x"
type textarea "Nick, Please review estimate to upgrade r"
type textarea "x"
type textarea "Nick, Please review estimate to upgrade re"
type textarea "x"
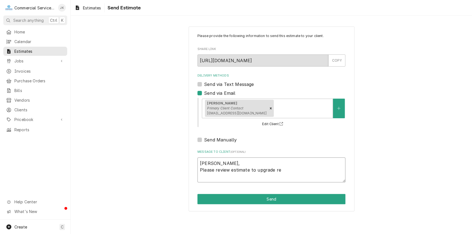
type textarea "Nick, Please review estimate to upgrade ref"
type textarea "x"
type textarea "Nick, Please review estimate to upgrade refr"
type textarea "x"
type textarea "Nick, Please review estimate to upgrade refri"
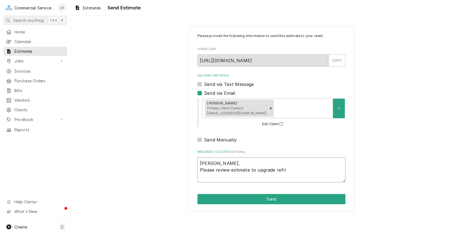
type textarea "x"
type textarea "Nick, Please review estimate to upgrade refrig"
type textarea "x"
type textarea "Nick, Please review estimate to upgrade refrige"
type textarea "x"
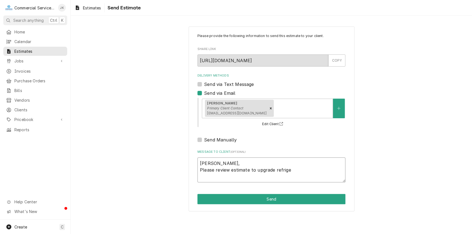
type textarea "Nick, Please review estimate to upgrade refriger"
type textarea "x"
type textarea "Nick, Please review estimate to upgrade refrigera"
type textarea "x"
type textarea "Nick, Please review estimate to upgrade refrigerat"
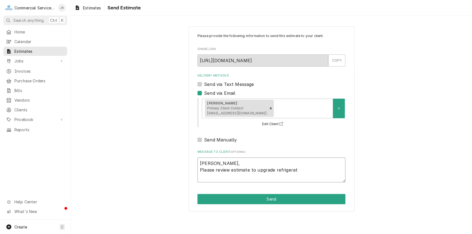
type textarea "x"
type textarea "Nick, Please review estimate to upgrade refrigerati"
type textarea "x"
type textarea "Nick, Please review estimate to upgrade refrigeratio"
type textarea "x"
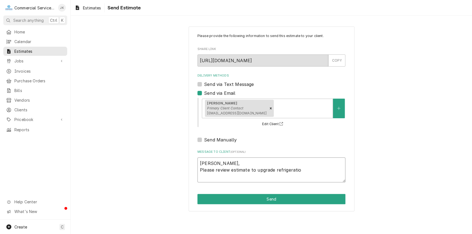
type textarea "Nick, Please review estimate to upgrade refrigeration"
type textarea "x"
type textarea "Nick, Please review estimate to upgrade refrigeration"
type textarea "x"
type textarea "Nick, Please review estimate to upgrade refrigeration p"
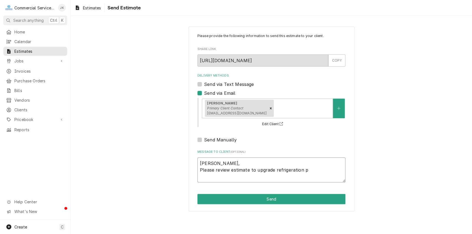
type textarea "x"
type textarea "Nick, Please review estimate to upgrade refrigeration pa"
type textarea "x"
type textarea "Nick, Please review estimate to upgrade refrigeration pac"
type textarea "x"
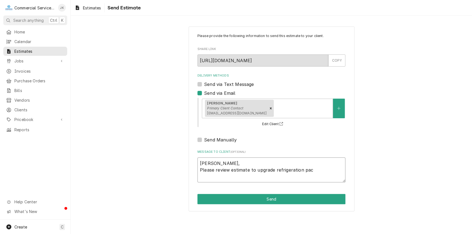
type textarea "Nick, Please review estimate to upgrade refrigeration pack"
type textarea "x"
type textarea "Nick, Please review estimate to upgrade refrigeration packa"
type textarea "x"
type textarea "Nick, Please review estimate to upgrade refrigeration packag"
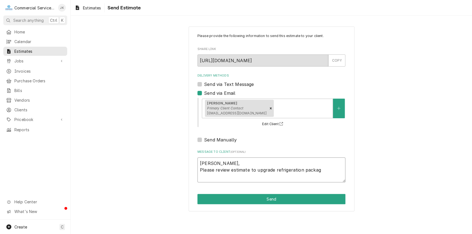
type textarea "x"
type textarea "Nick, Please review estimate to upgrade refrigeration package"
type textarea "x"
type textarea "Nick, Please review estimate to upgrade refrigeration package"
type textarea "x"
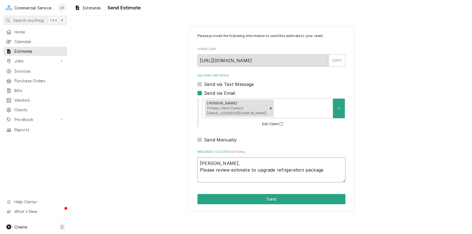
type textarea "Nick, Please review estimate to upgrade refrigeration package t"
type textarea "x"
type textarea "Nick, Please review estimate to upgrade refrigeration package to"
type textarea "x"
type textarea "Nick, Please review estimate to upgrade refrigeration package to"
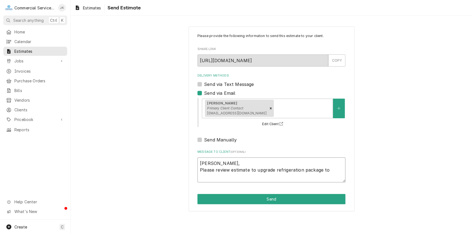
type textarea "x"
type textarea "Nick, Please review estimate to upgrade refrigeration package to i"
type textarea "x"
type textarea "Nick, Please review estimate to upgrade refrigeration package to in"
type textarea "x"
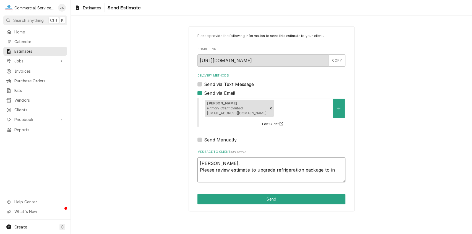
type textarea "Nick, Please review estimate to upgrade refrigeration package to ind"
type textarea "x"
type textarea "Nick, Please review estimate to upgrade refrigeration package to indo"
type textarea "x"
type textarea "Nick, Please review estimate to upgrade refrigeration package to indoo"
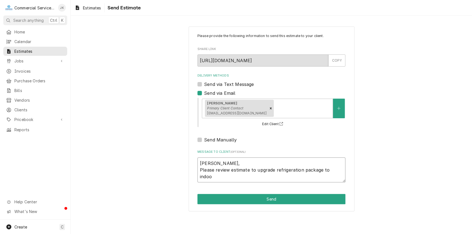
type textarea "x"
type textarea "Nick, Please review estimate to upgrade refrigeration package to indoor"
type textarea "x"
type textarea "Nick, Please review estimate to upgrade refrigeration package to indoor"
type textarea "x"
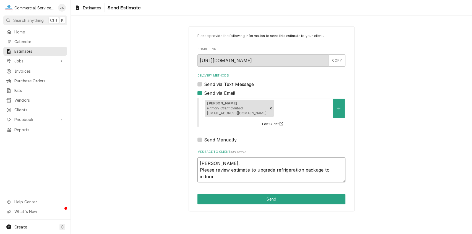
type textarea "Nick, Please review estimate to upgrade refrigeration package to indoor g"
type textarea "x"
type textarea "Nick, Please review estimate to upgrade refrigeration package to indoor gl"
type textarea "x"
type textarea "Nick, Please review estimate to upgrade refrigeration package to indoor gla"
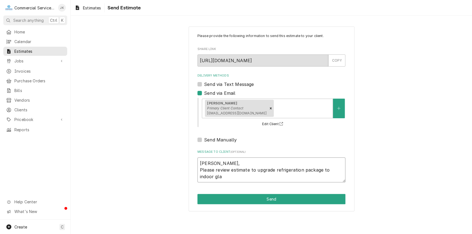
type textarea "x"
type textarea "Nick, Please review estimate to upgrade refrigeration package to indoor glas"
type textarea "x"
type textarea "Nick, Please review estimate to upgrade refrigeration package to indoor glass"
type textarea "x"
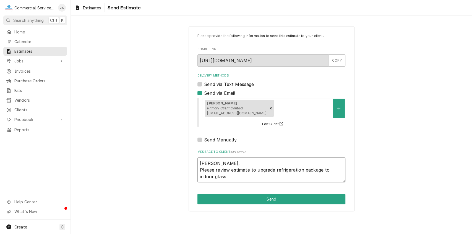
type textarea "Nick, Please review estimate to upgrade refrigeration package to indoor glass"
type textarea "x"
type textarea "Nick, Please review estimate to upgrade refrigeration package to indoor glass d"
type textarea "x"
type textarea "Nick, Please review estimate to upgrade refrigeration package to indoor glass do"
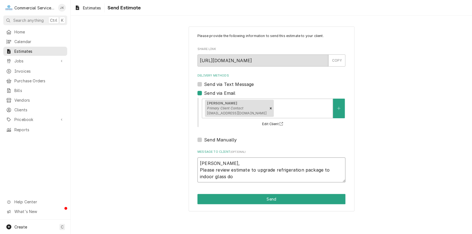
type textarea "x"
type textarea "Nick, Please review estimate to upgrade refrigeration package to indoor glass d…"
type textarea "x"
type textarea "Nick, Please review estimate to upgrade refrigeration package to indoor glass d…"
type textarea "x"
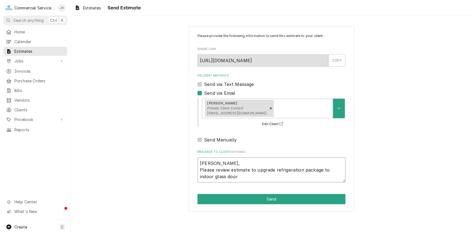
type textarea "Nick, Please review estimate to upgrade refrigeration package to indoor glass d…"
type textarea "x"
type textarea "Nick, Please review estimate to upgrade refrigeration package to indoor glass d…"
type textarea "x"
type textarea "Nick, Please review estimate to upgrade refrigeration package to indoor glass d…"
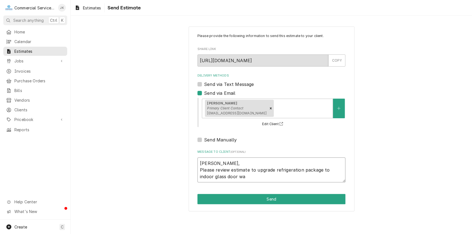
type textarea "x"
type textarea "Nick, Please review estimate to upgrade refrigeration package to indoor glass d…"
type textarea "x"
type textarea "Nick, Please review estimate to upgrade refrigeration package to indoor glass d…"
type textarea "x"
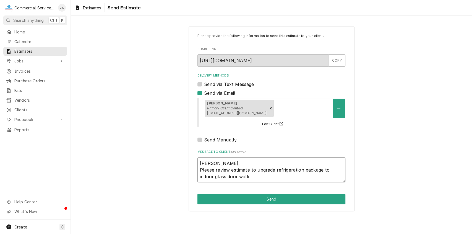
type textarea "Nick, Please review estimate to upgrade refrigeration package to indoor glass d…"
type textarea "x"
type textarea "Nick, Please review estimate to upgrade refrigeration package to indoor glass d…"
type textarea "x"
type textarea "Nick, Please review estimate to upgrade refrigeration package to indoor glass d…"
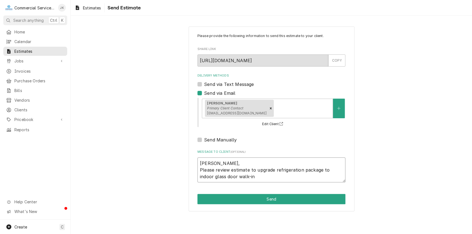
type textarea "x"
type textarea "Nick, Please review estimate to upgrade refrigeration package to indoor glass d…"
type textarea "x"
type textarea "Nick, Please review estimate to upgrade refrigeration package to indoor glass d…"
type textarea "x"
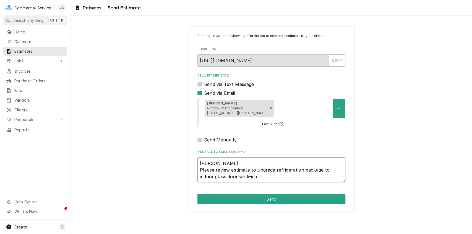
type textarea "Nick, Please review estimate to upgrade refrigeration package to indoor glass d…"
type textarea "x"
type textarea "Nick, Please review estimate to upgrade refrigeration package to indoor glass d…"
type textarea "x"
type textarea "Nick, Please review estimate to upgrade refrigeration package to indoor glass d…"
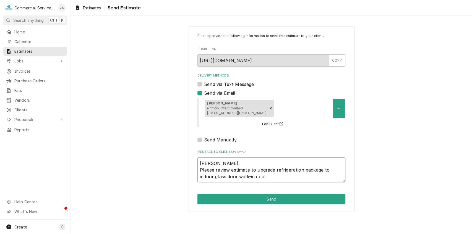
type textarea "x"
type textarea "Nick, Please review estimate to upgrade refrigeration package to indoor glass d…"
type textarea "x"
type textarea "Nick, Please review estimate to upgrade refrigeration package to indoor glass d…"
type textarea "x"
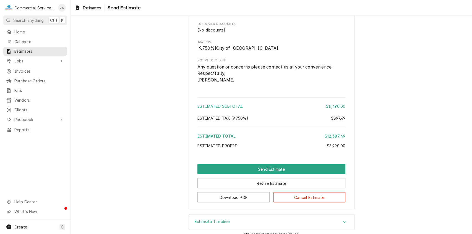
scroll to position [612, 0]
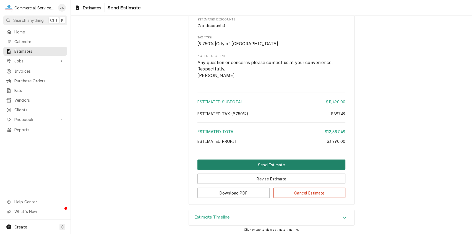
click at [271, 170] on button "Send Estimate" at bounding box center [272, 165] width 148 height 10
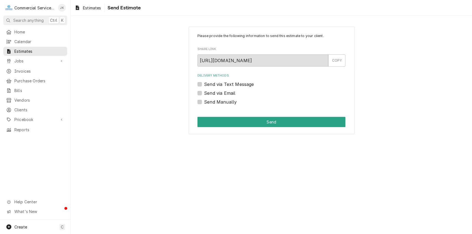
scroll to position [0, 0]
click at [204, 92] on label "Send via Email" at bounding box center [219, 93] width 31 height 7
click at [204, 92] on input "Send via Email" at bounding box center [278, 96] width 148 height 12
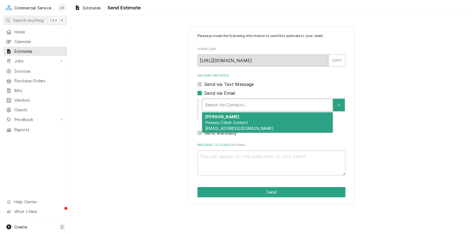
click at [242, 105] on div "Delivery Methods" at bounding box center [267, 105] width 125 height 10
click at [232, 124] on em "Primary Client Contact" at bounding box center [226, 122] width 43 height 5
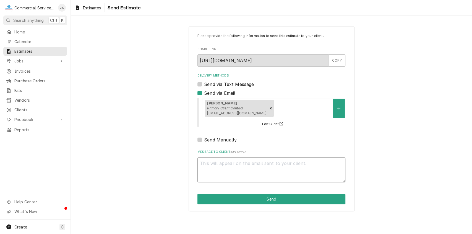
click at [221, 160] on textarea "Message to Client ( optional )" at bounding box center [272, 170] width 148 height 25
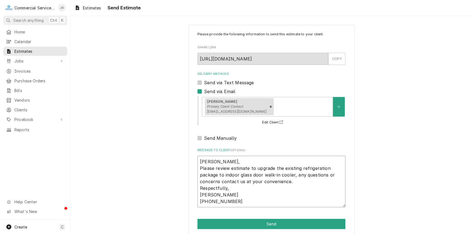
scroll to position [9, 0]
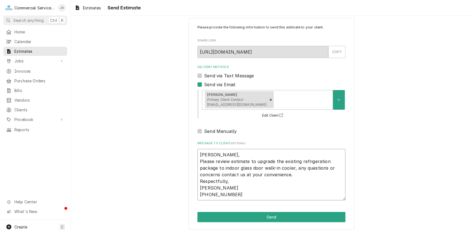
click at [222, 167] on textarea "Nick, Please review estimate to upgrade the existing refrigeration package to i…" at bounding box center [272, 175] width 148 height 52
click at [229, 161] on textarea "Nick, Please review estimate to upgrade the existing refrigeration package to t…" at bounding box center [272, 175] width 148 height 52
click at [218, 167] on textarea "Nick, Please review the estimate to upgrade the existing refrigeration package …" at bounding box center [272, 175] width 148 height 52
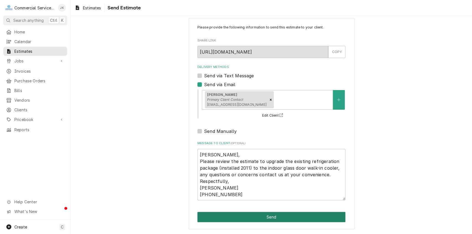
click at [269, 217] on button "Send" at bounding box center [272, 217] width 148 height 10
